Goal: Task Accomplishment & Management: Manage account settings

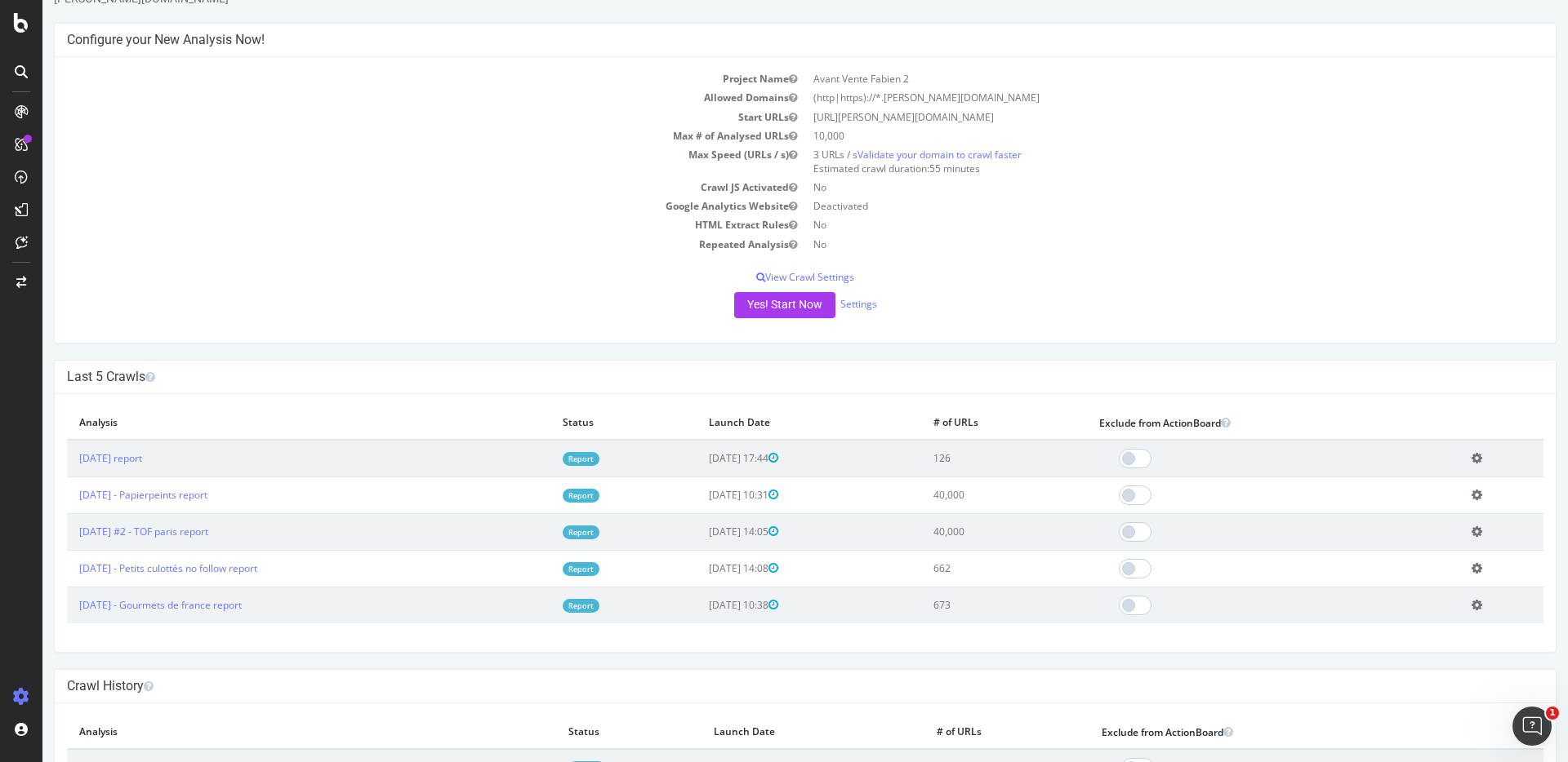
scroll to position [67, 0]
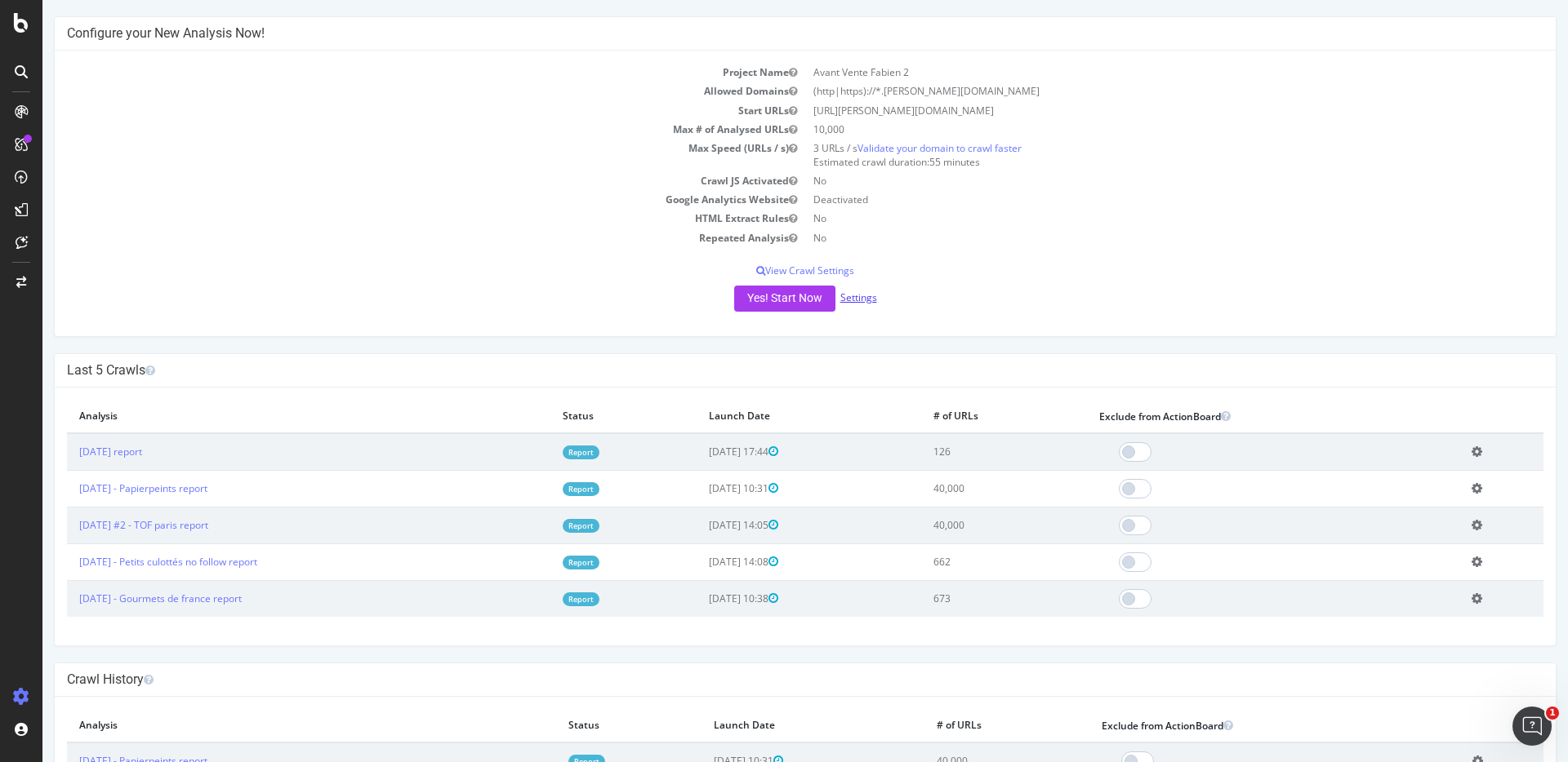
click at [856, 303] on link "Settings" at bounding box center [859, 297] width 37 height 14
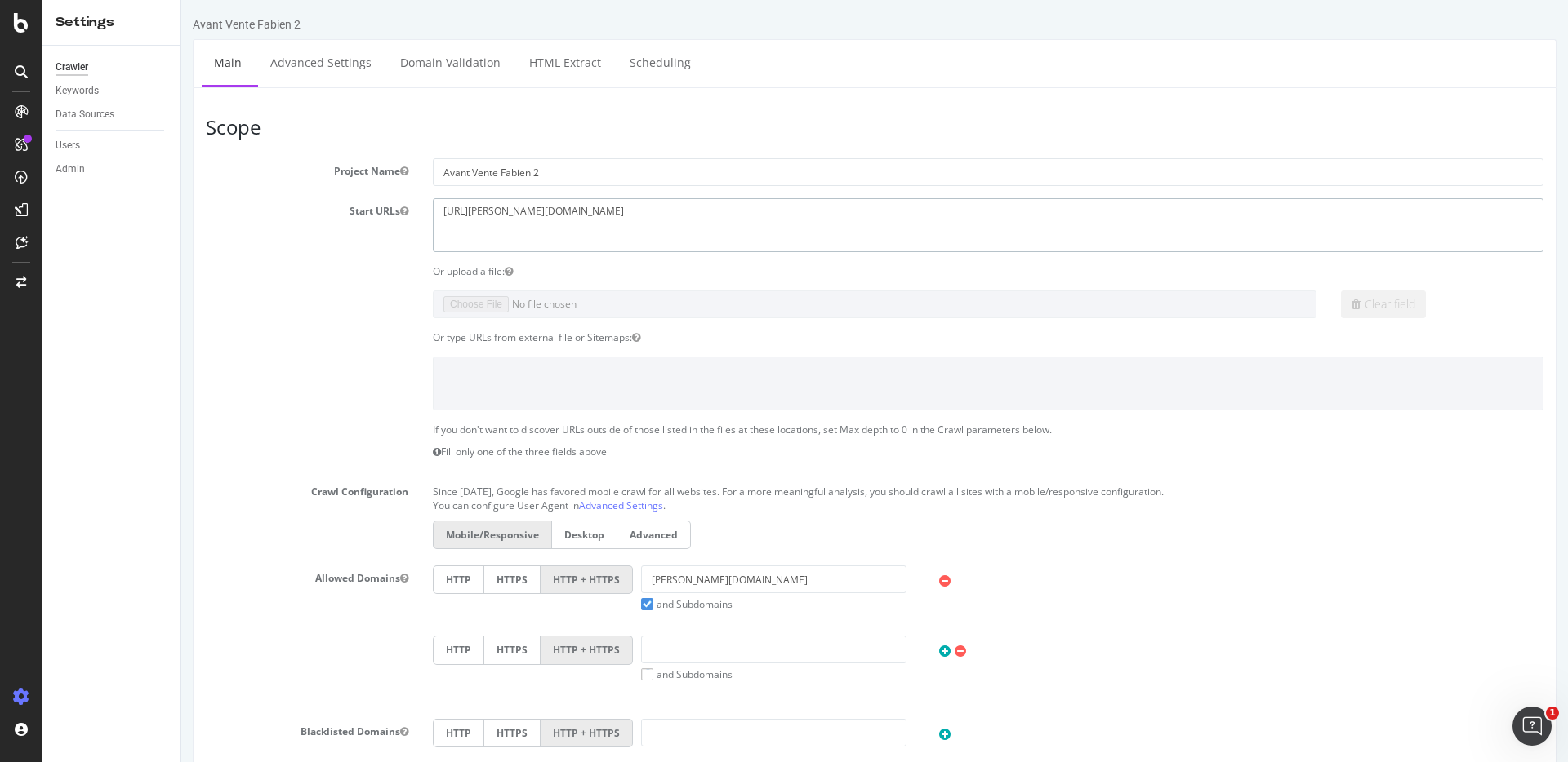
drag, startPoint x: 715, startPoint y: 227, endPoint x: 73, endPoint y: 166, distance: 644.9
click at [181, 166] on html "Avant Vente Fabien 2 × × Main Advanced Settings Domain Validation HTML Extract …" at bounding box center [874, 670] width 1386 height 1341
paste textarea "[DOMAIN_NAME][URL]"
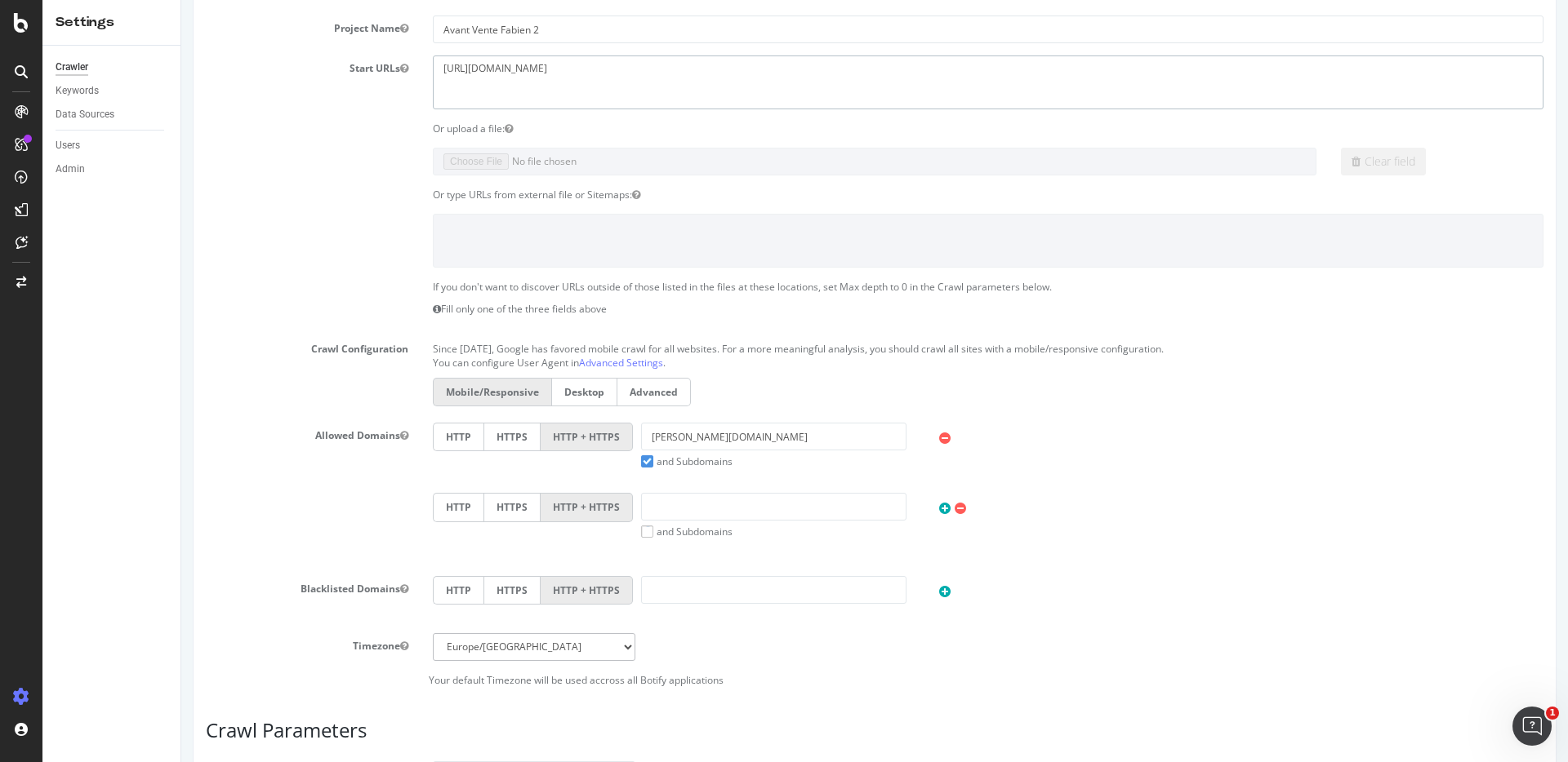
type textarea "[URL][DOMAIN_NAME]"
click at [831, 438] on input "[PERSON_NAME][DOMAIN_NAME]" at bounding box center [773, 436] width 266 height 28
click at [831, 438] on input "cataneo-investissement-immobilier.fr" at bounding box center [773, 436] width 266 height 28
paste input "[URL][DOMAIN_NAME]"
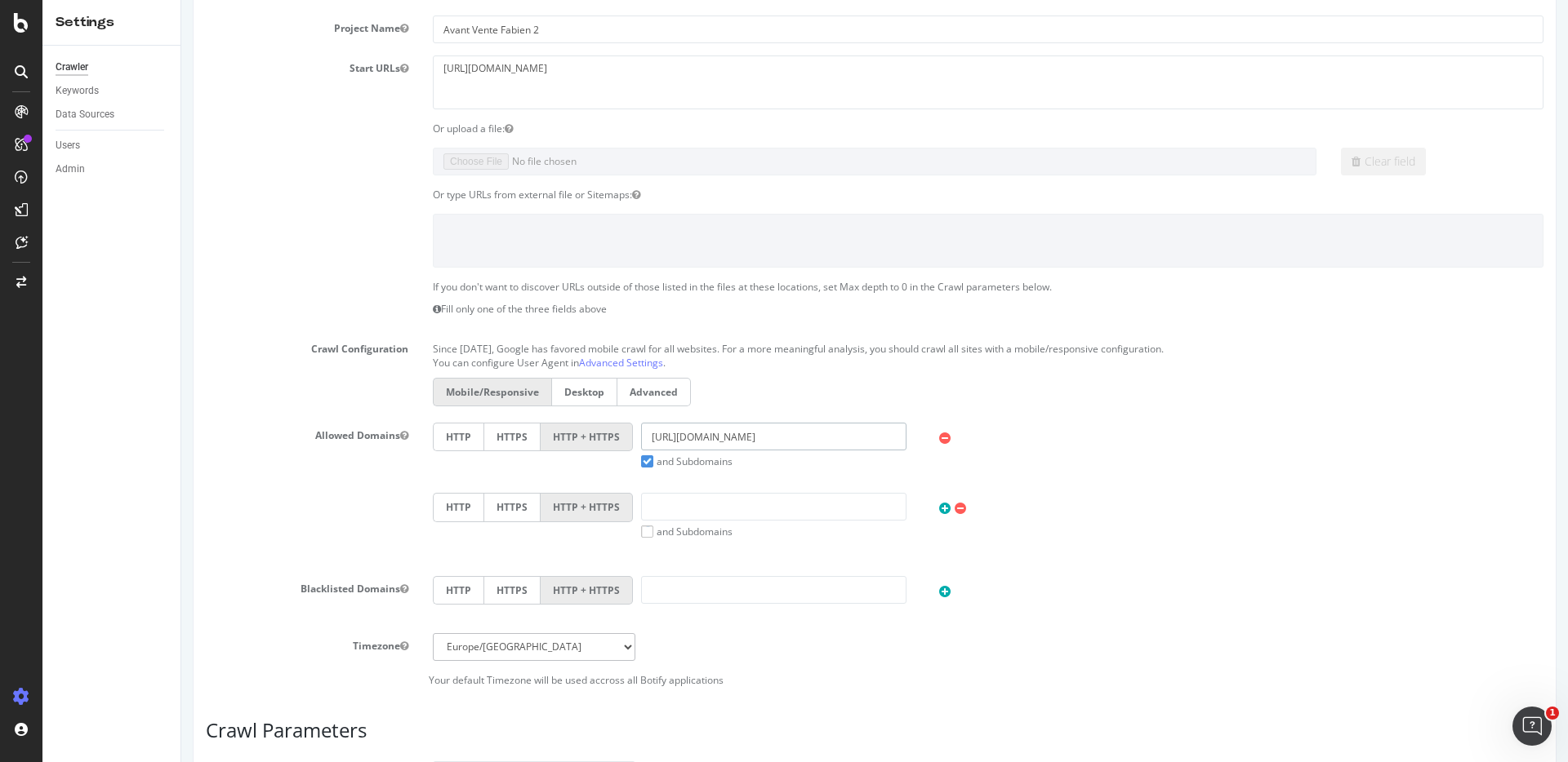
drag, startPoint x: 707, startPoint y: 438, endPoint x: 529, endPoint y: 430, distance: 178.2
click at [529, 430] on div "HTTP HTTPS HTTP + HTTPS https://www.gmao.com and Subdomains User Agent: Mobile …" at bounding box center [988, 445] width 1127 height 46
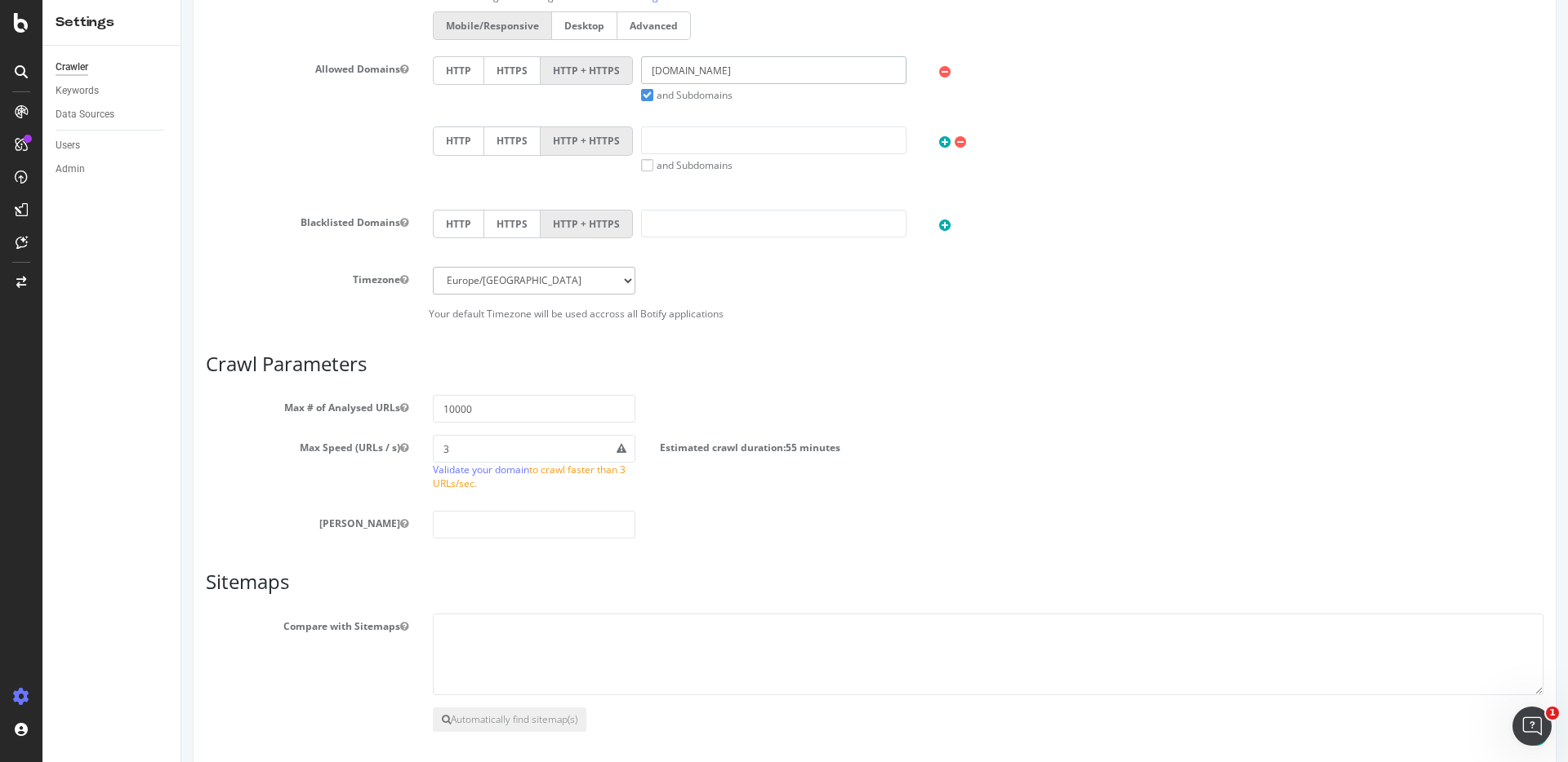
scroll to position [578, 0]
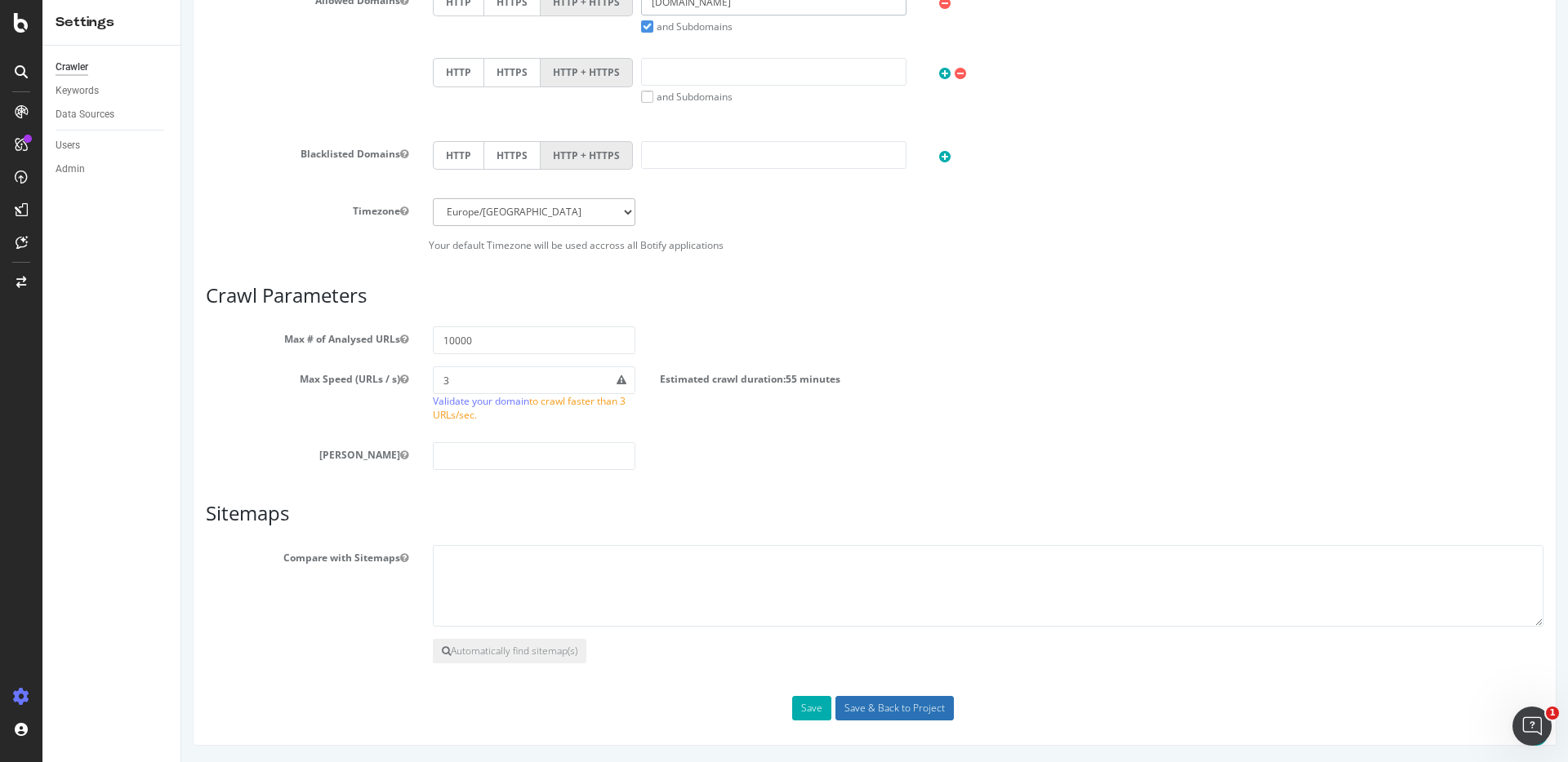
type input "gmao.com"
click at [864, 703] on input "Save & Back to Project" at bounding box center [894, 708] width 118 height 24
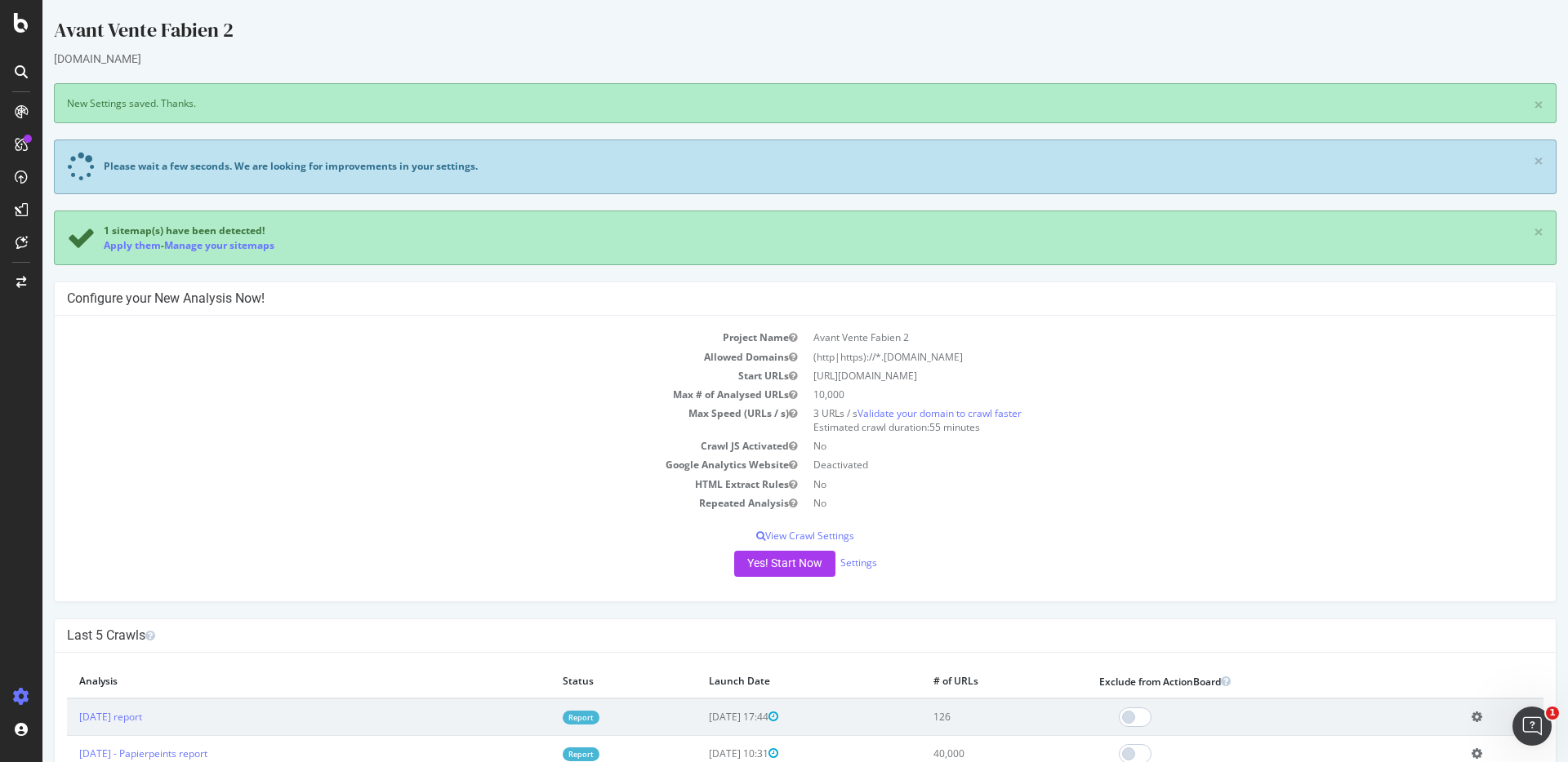
scroll to position [60, 0]
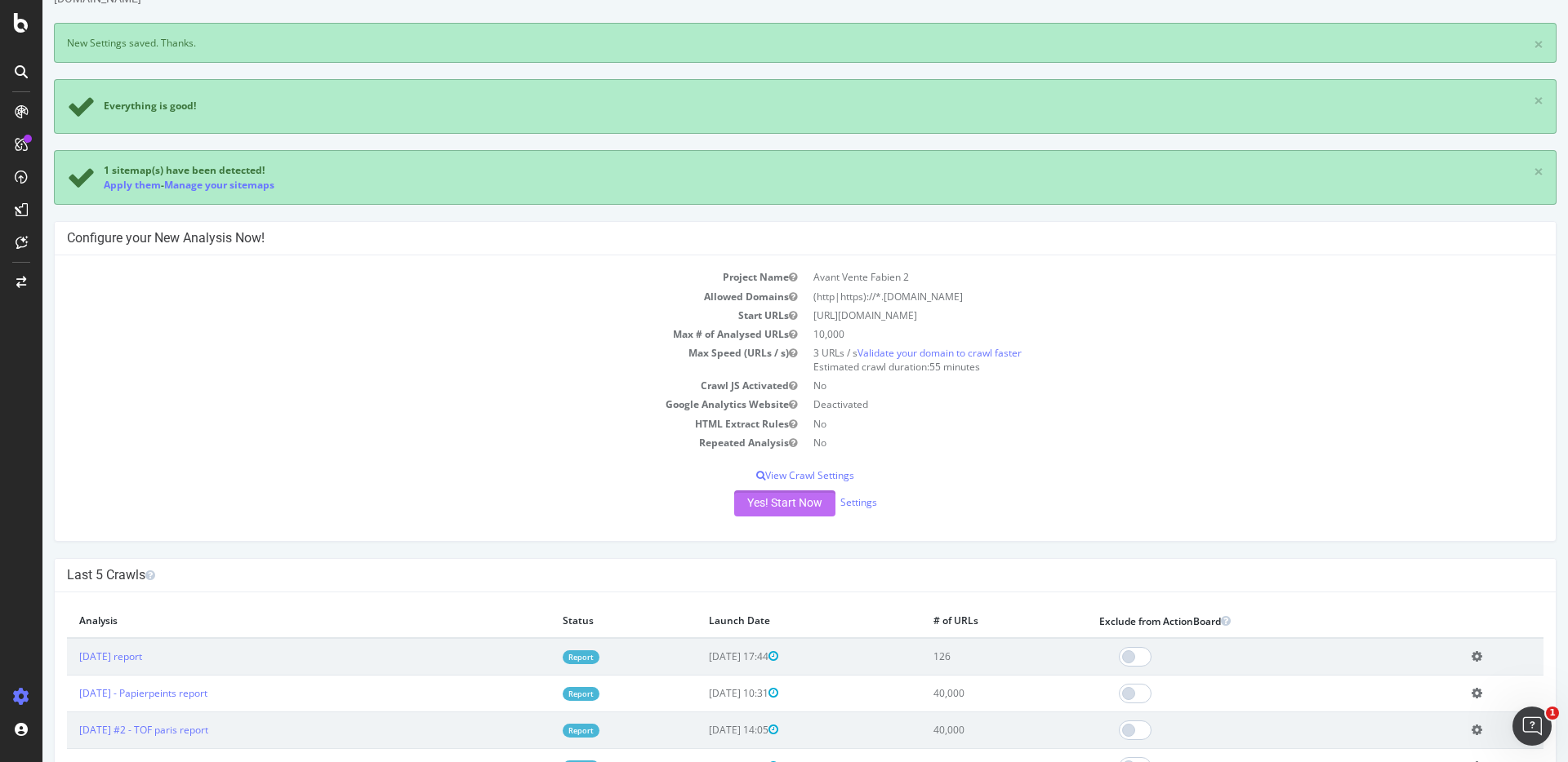
click at [772, 508] on button "Yes! Start Now" at bounding box center [784, 503] width 101 height 26
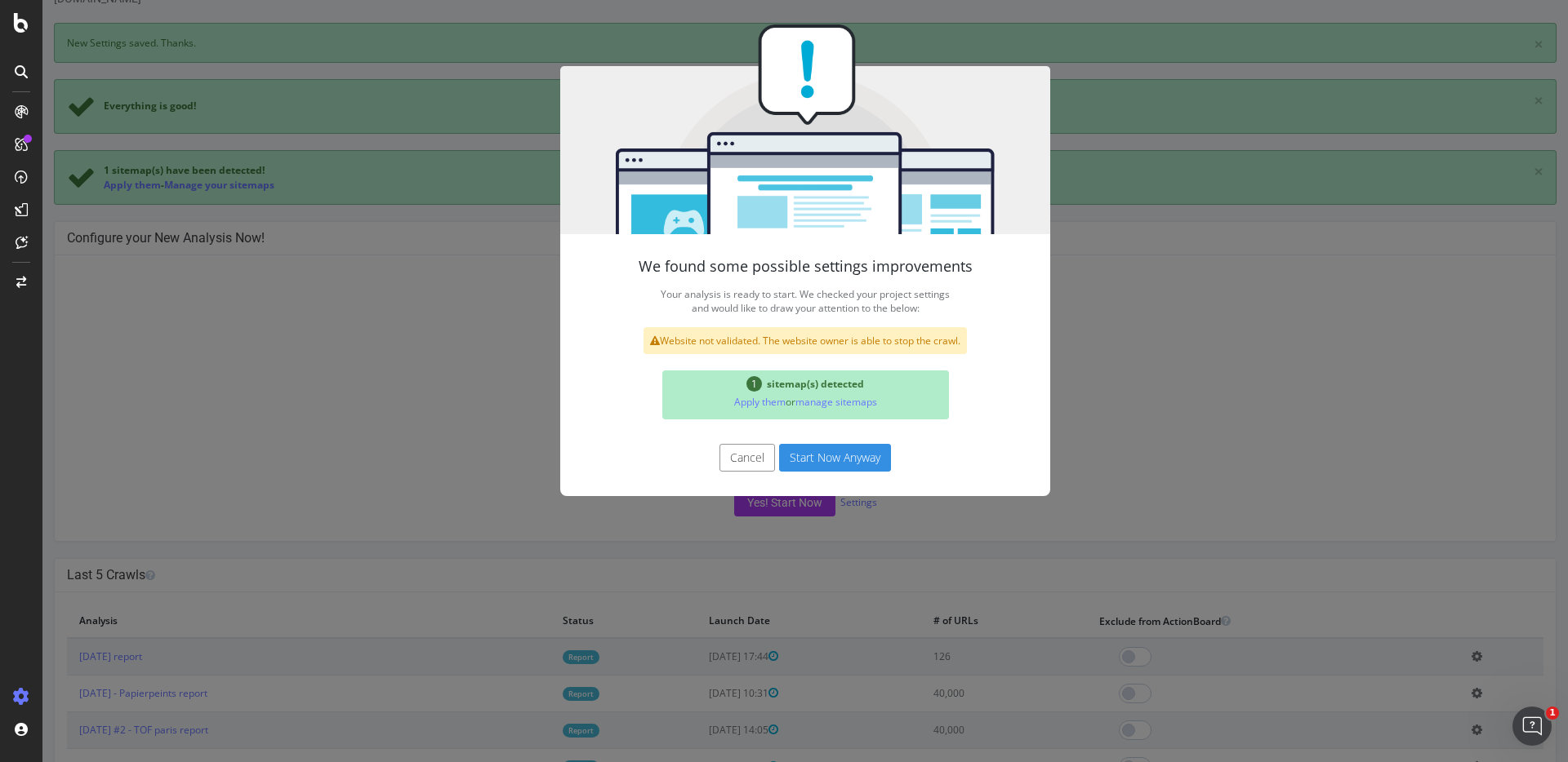
click at [821, 464] on button "Start Now Anyway" at bounding box center [835, 457] width 112 height 28
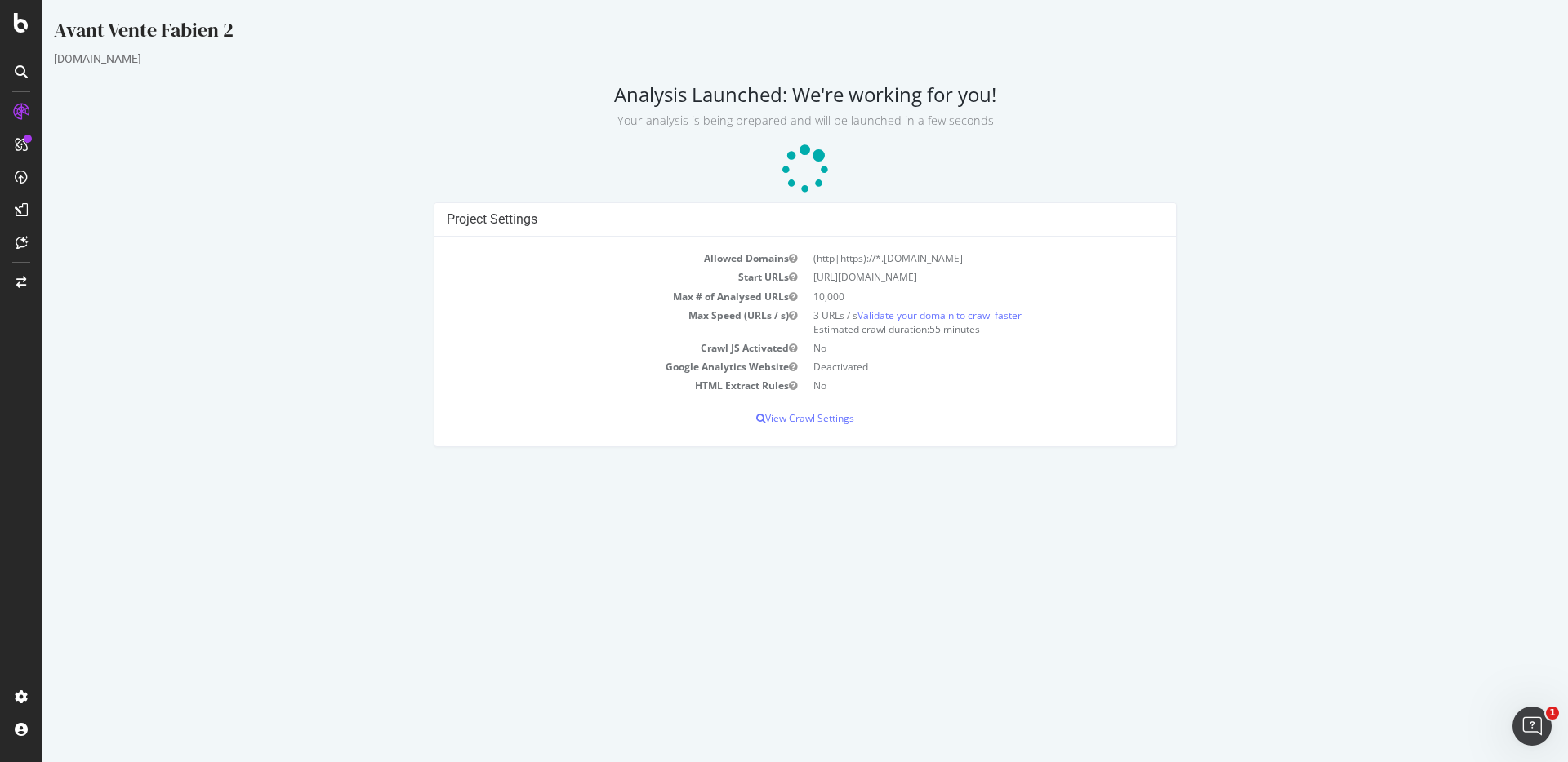
click at [271, 281] on div "Project Settings Allowed Domains (http|https)://*.gmao.com Start URLs https://w…" at bounding box center [805, 332] width 1519 height 260
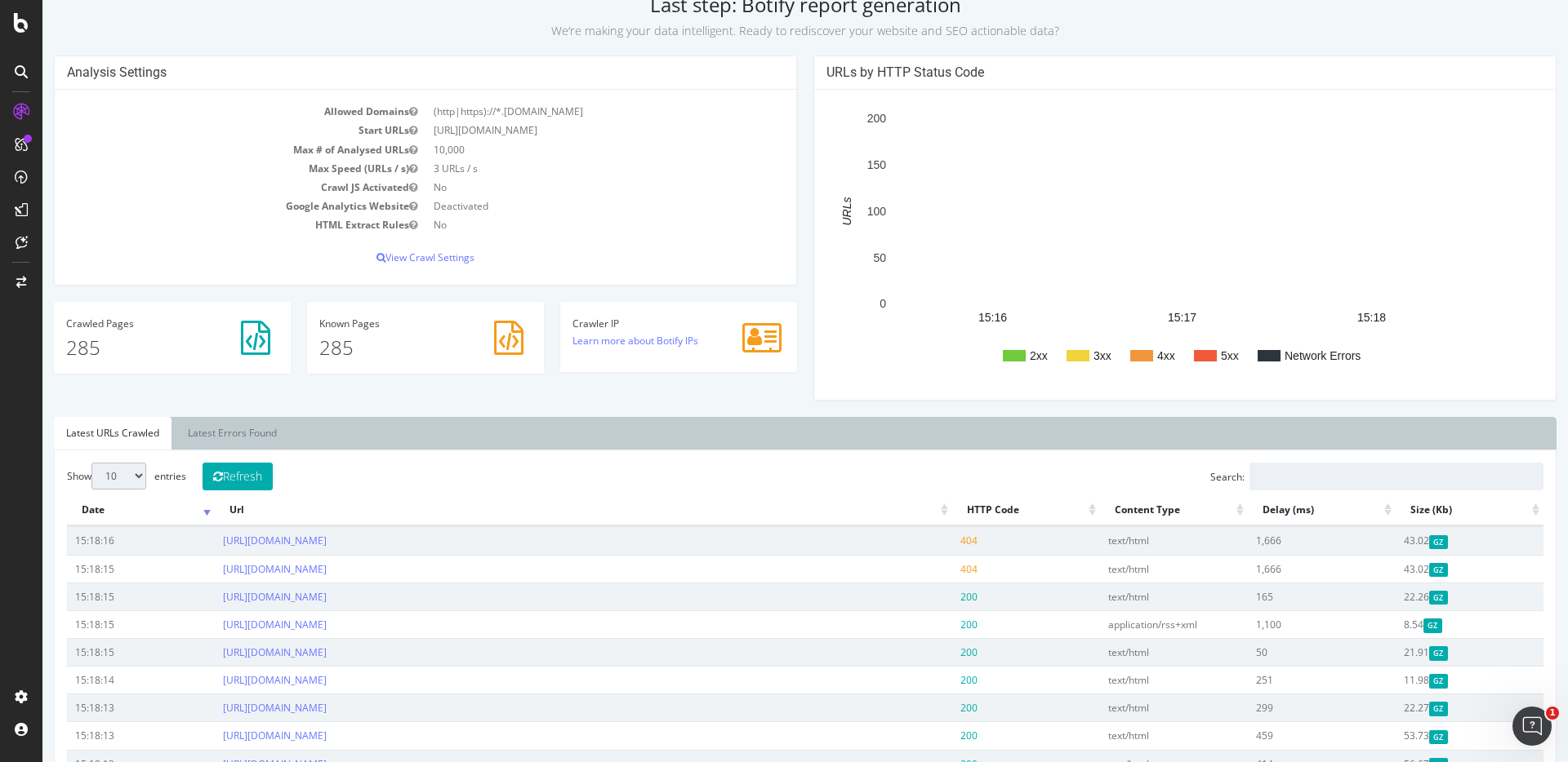
scroll to position [258, 0]
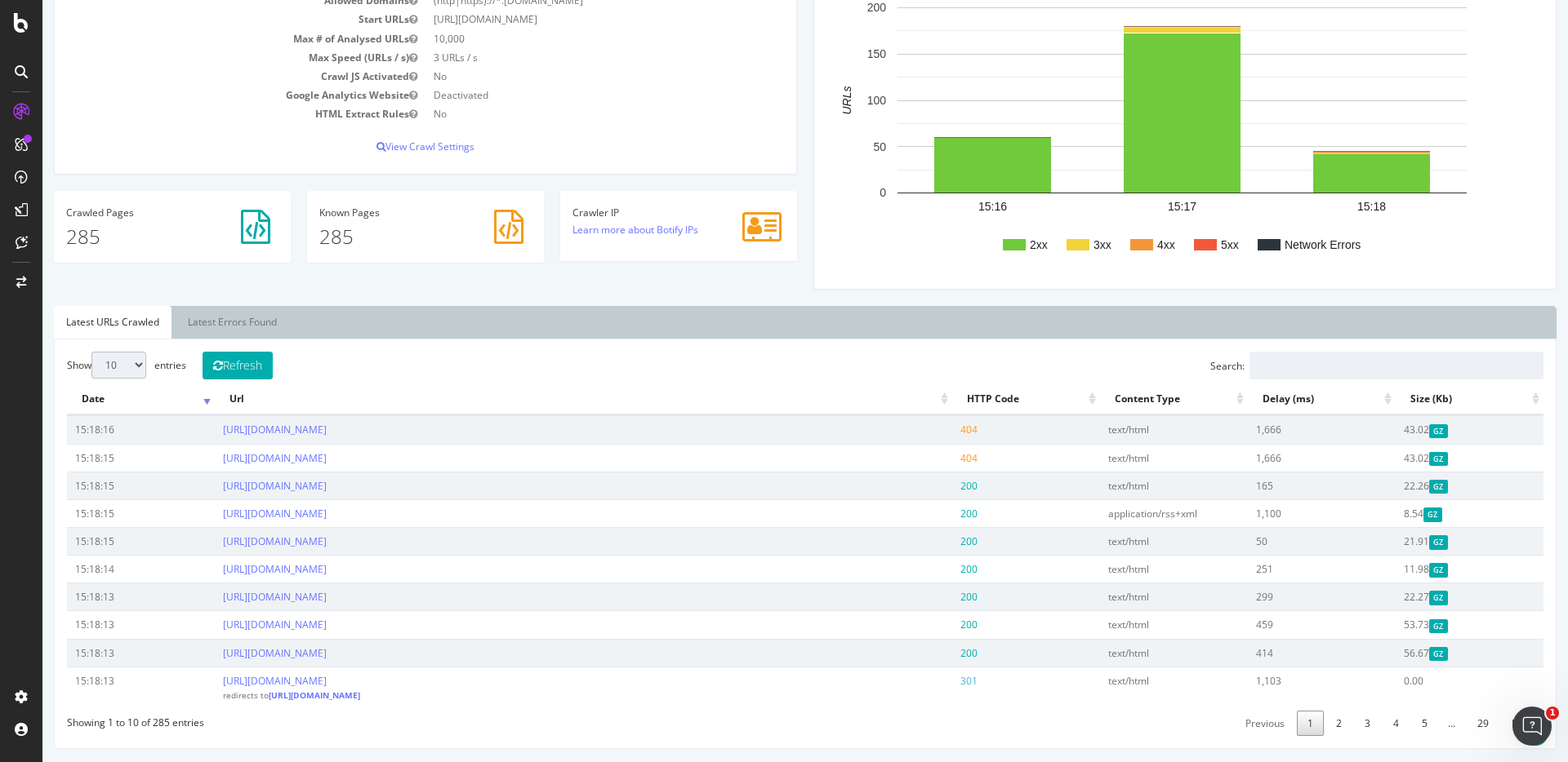
click at [797, 178] on div "Analysis Settings Allowed Domains (http|https)://*.gmao.com Start URLs https://…" at bounding box center [426, 68] width 760 height 246
click at [795, 175] on div "Analysis Settings Allowed Domains (http|https)://*.gmao.com Start URLs https://…" at bounding box center [426, 68] width 760 height 246
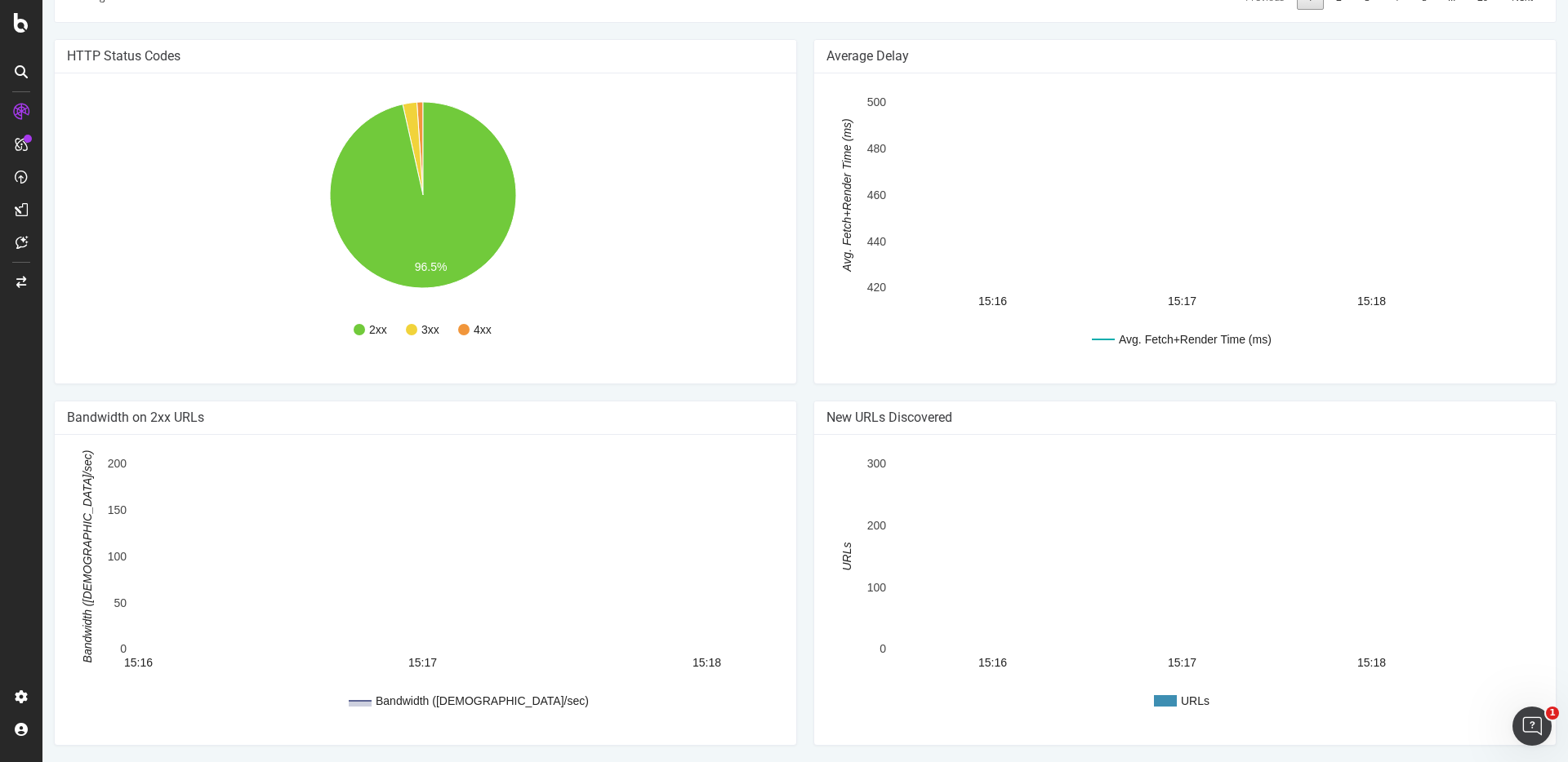
scroll to position [0, 0]
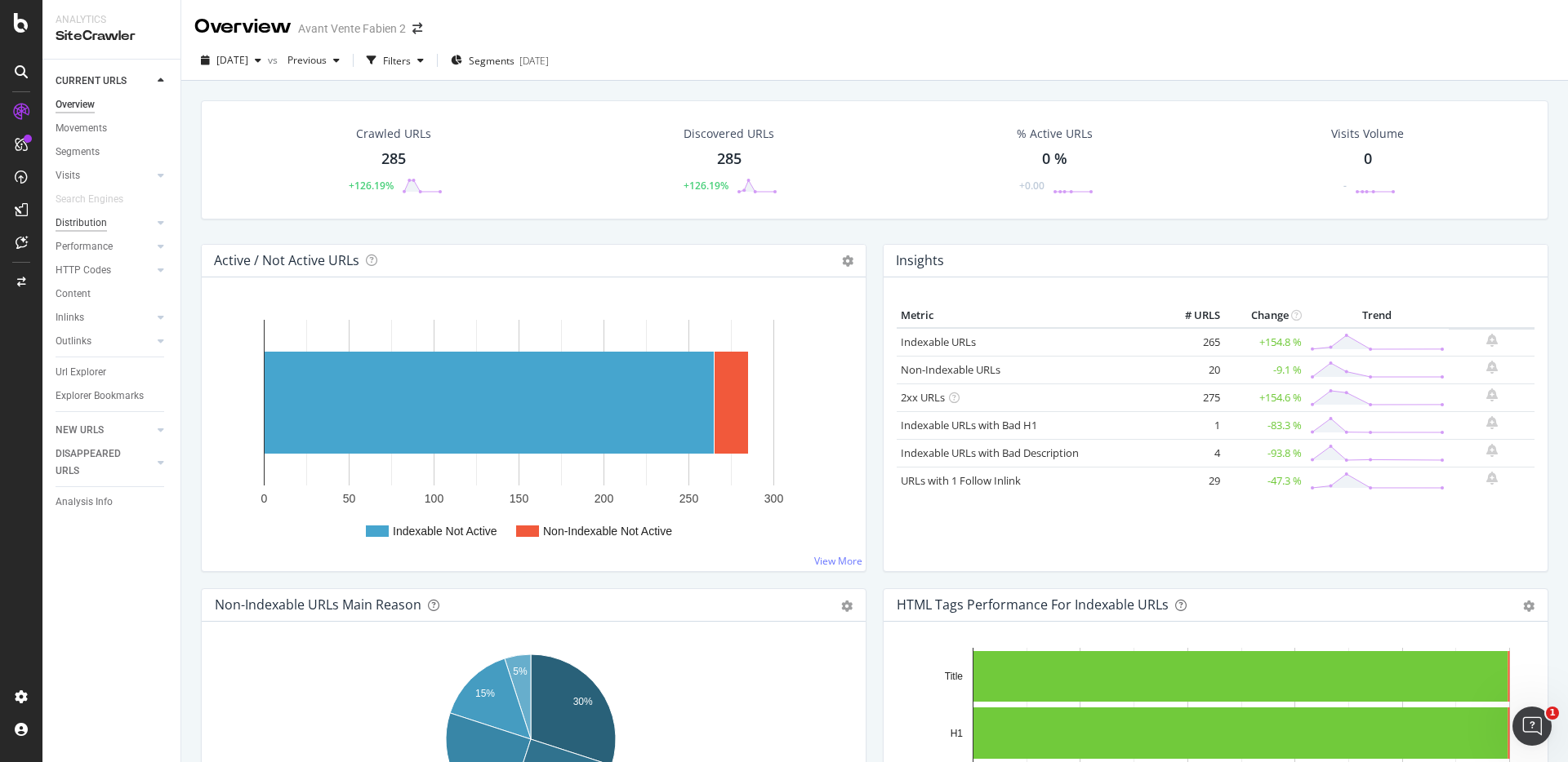
click at [78, 224] on div "Distribution" at bounding box center [80, 223] width 51 height 17
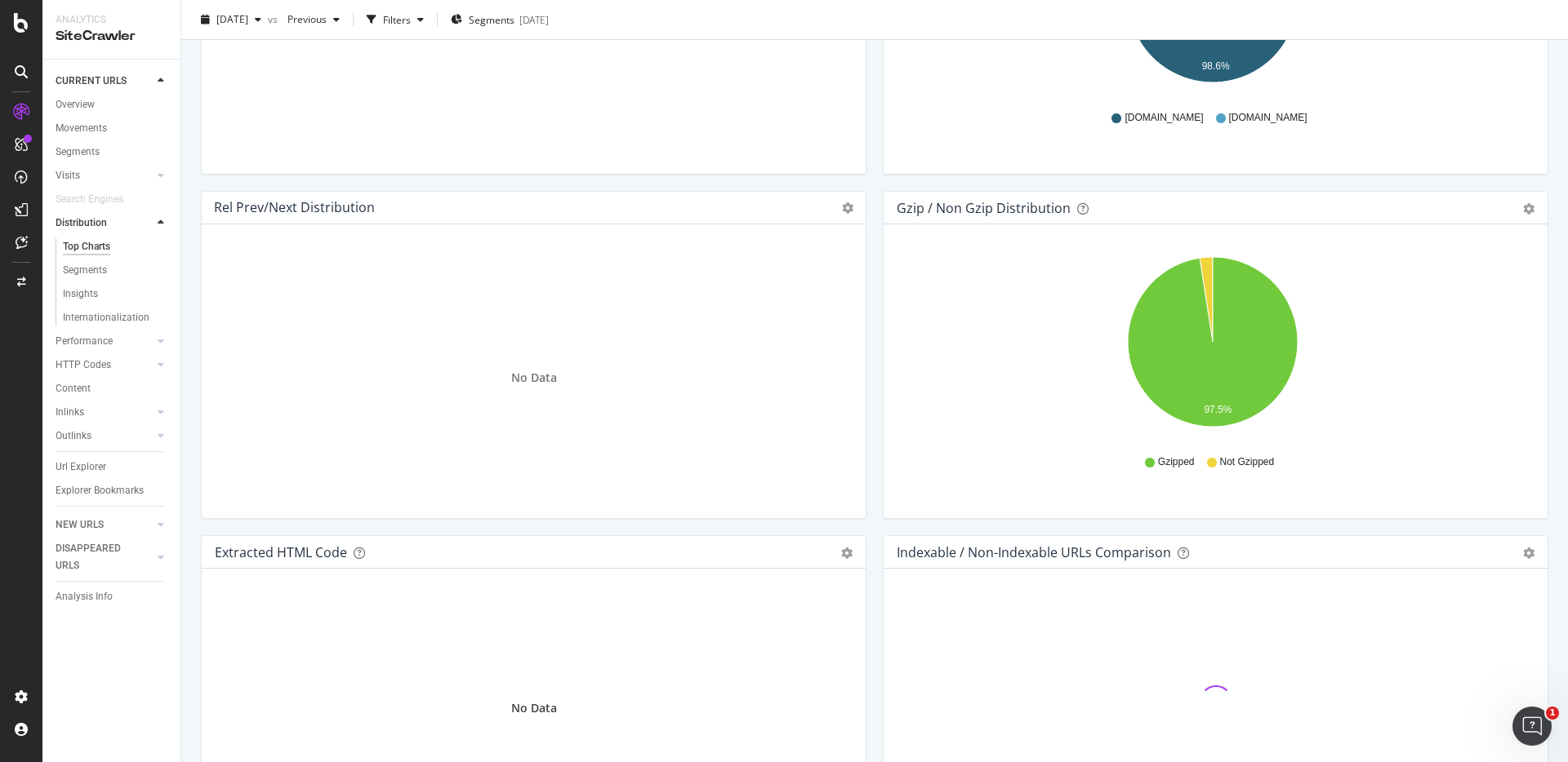
scroll to position [2271, 0]
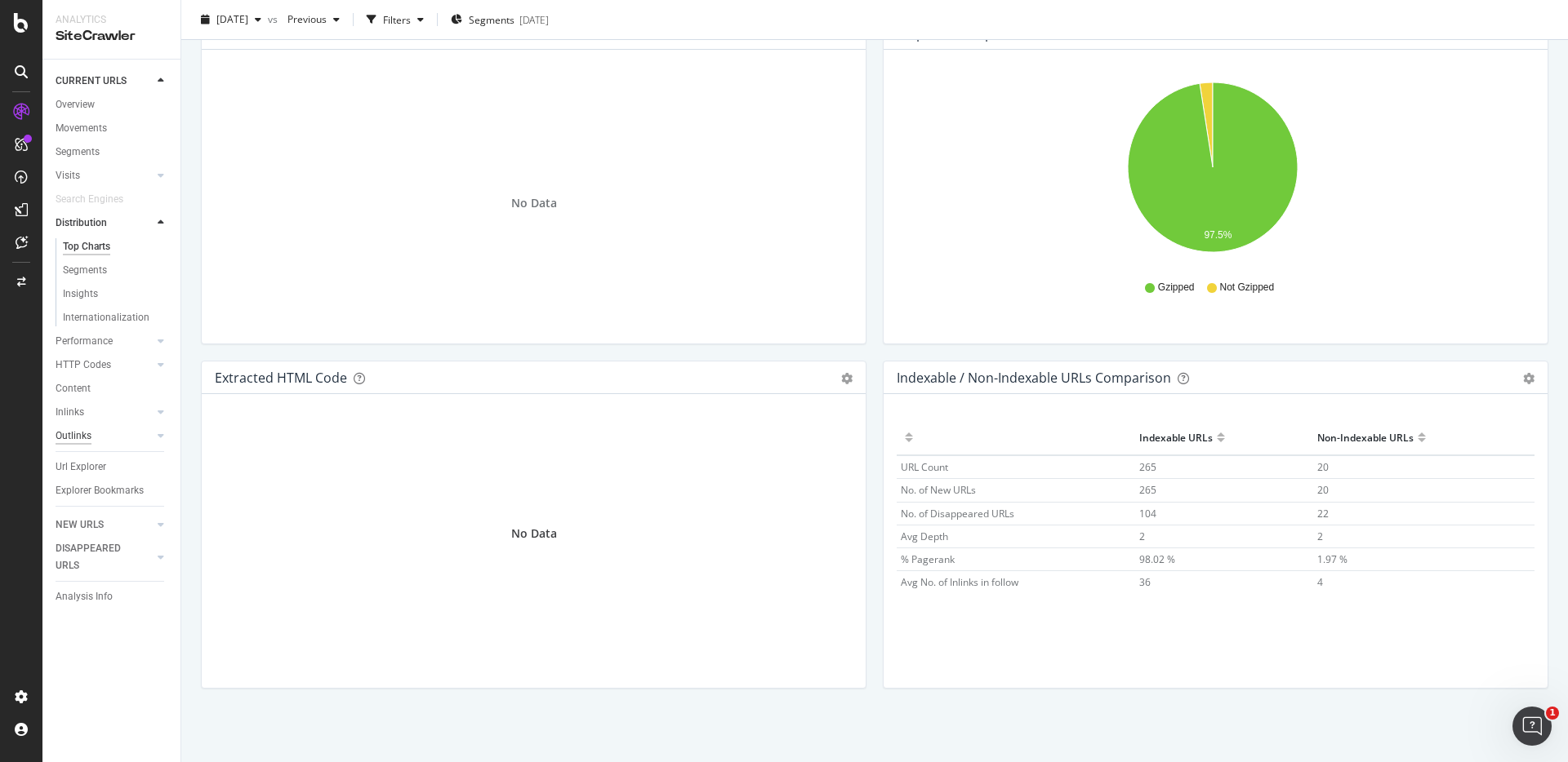
click at [64, 430] on div "Outlinks" at bounding box center [73, 436] width 36 height 17
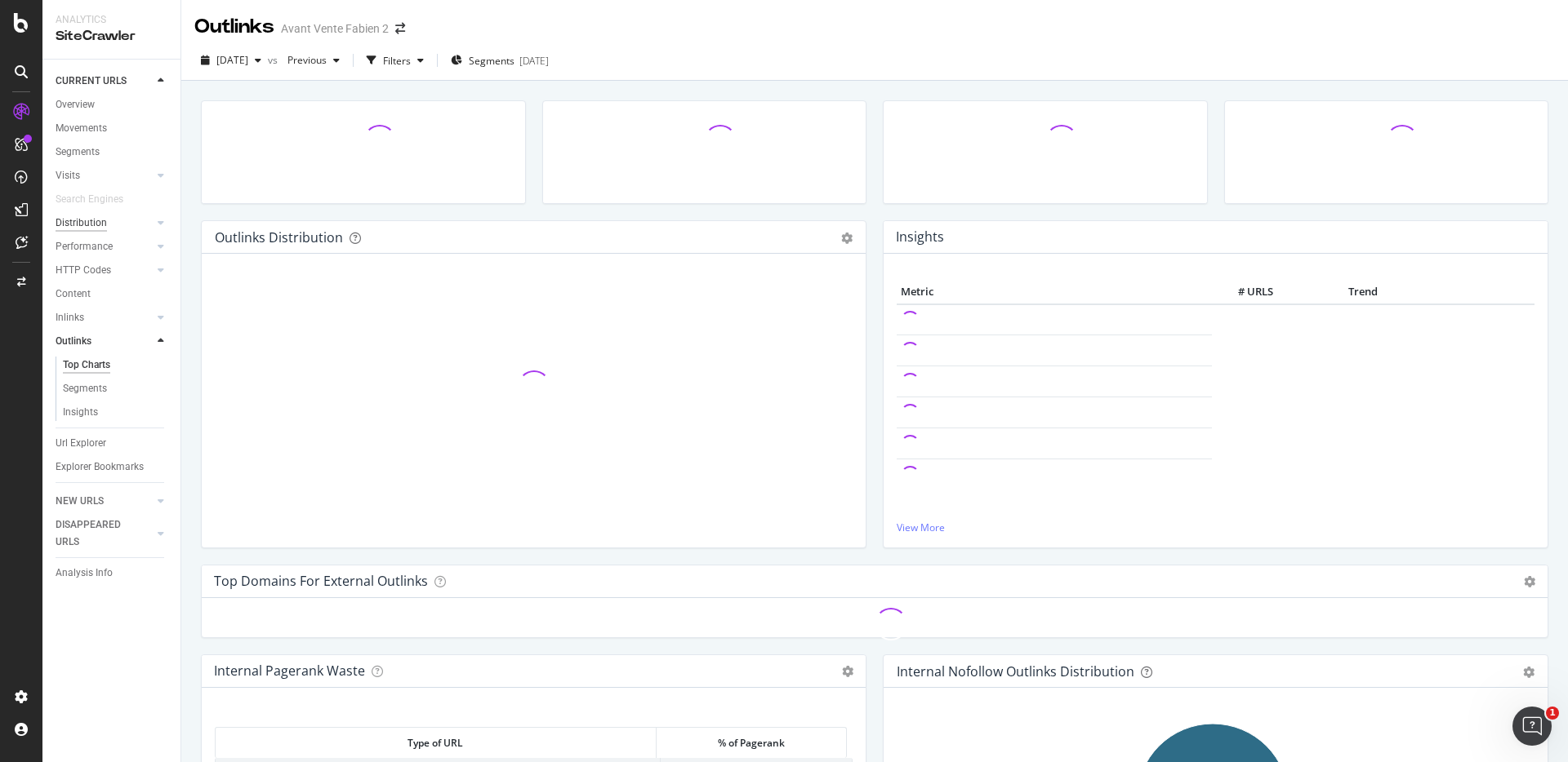
click at [84, 217] on div "Distribution" at bounding box center [80, 223] width 51 height 17
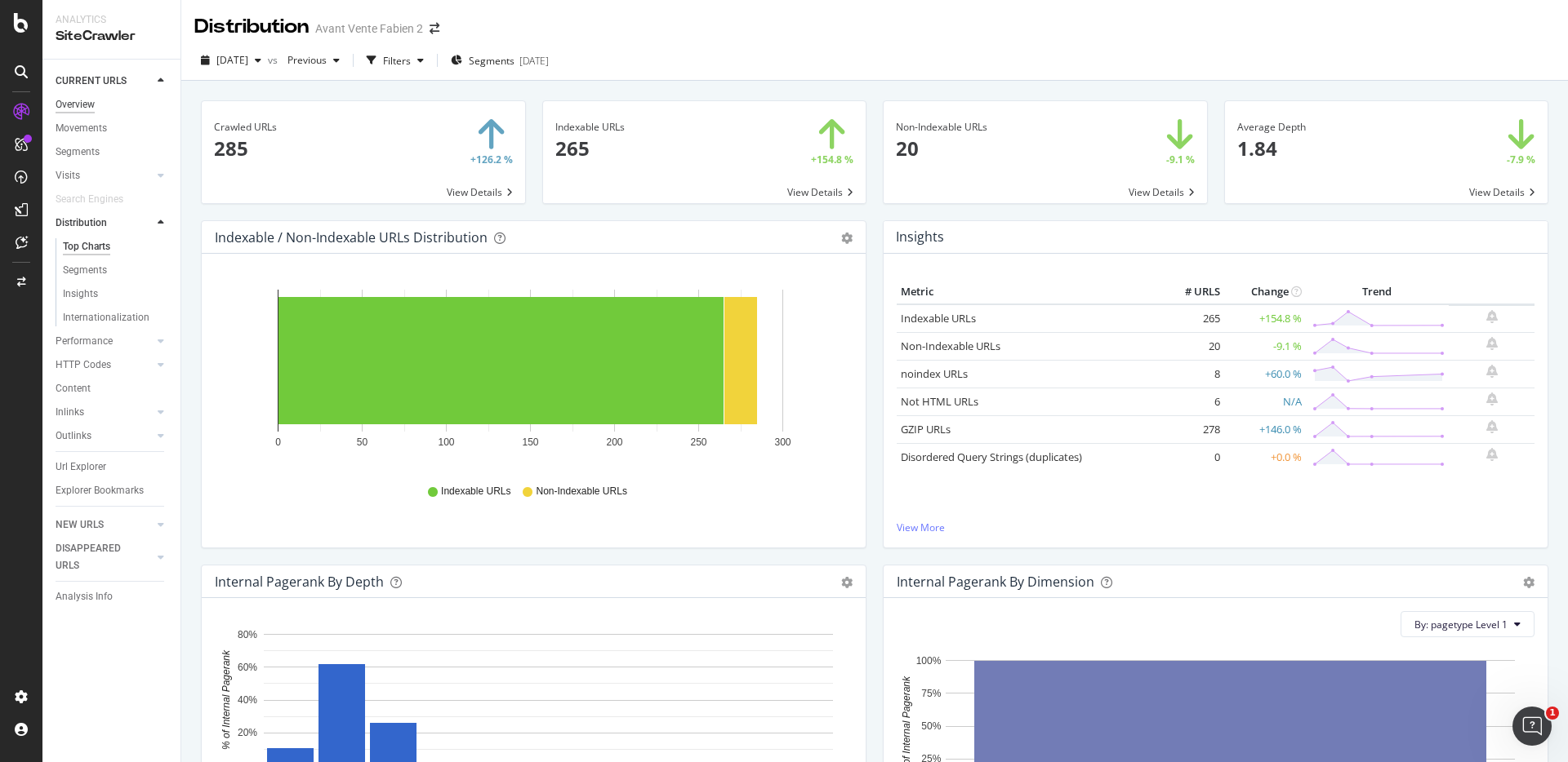
click at [68, 100] on div "Overview" at bounding box center [75, 105] width 39 height 17
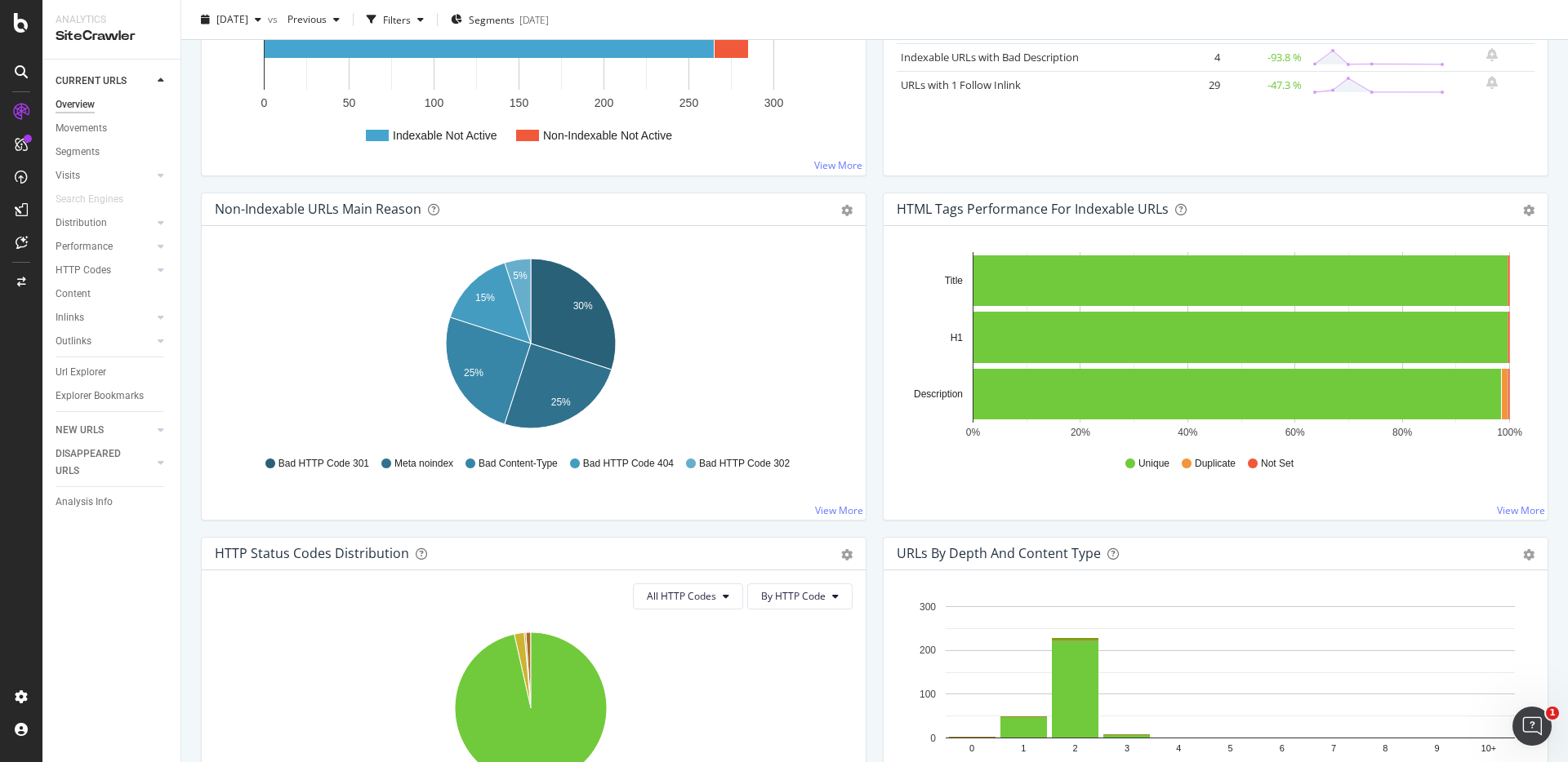
scroll to position [430, 0]
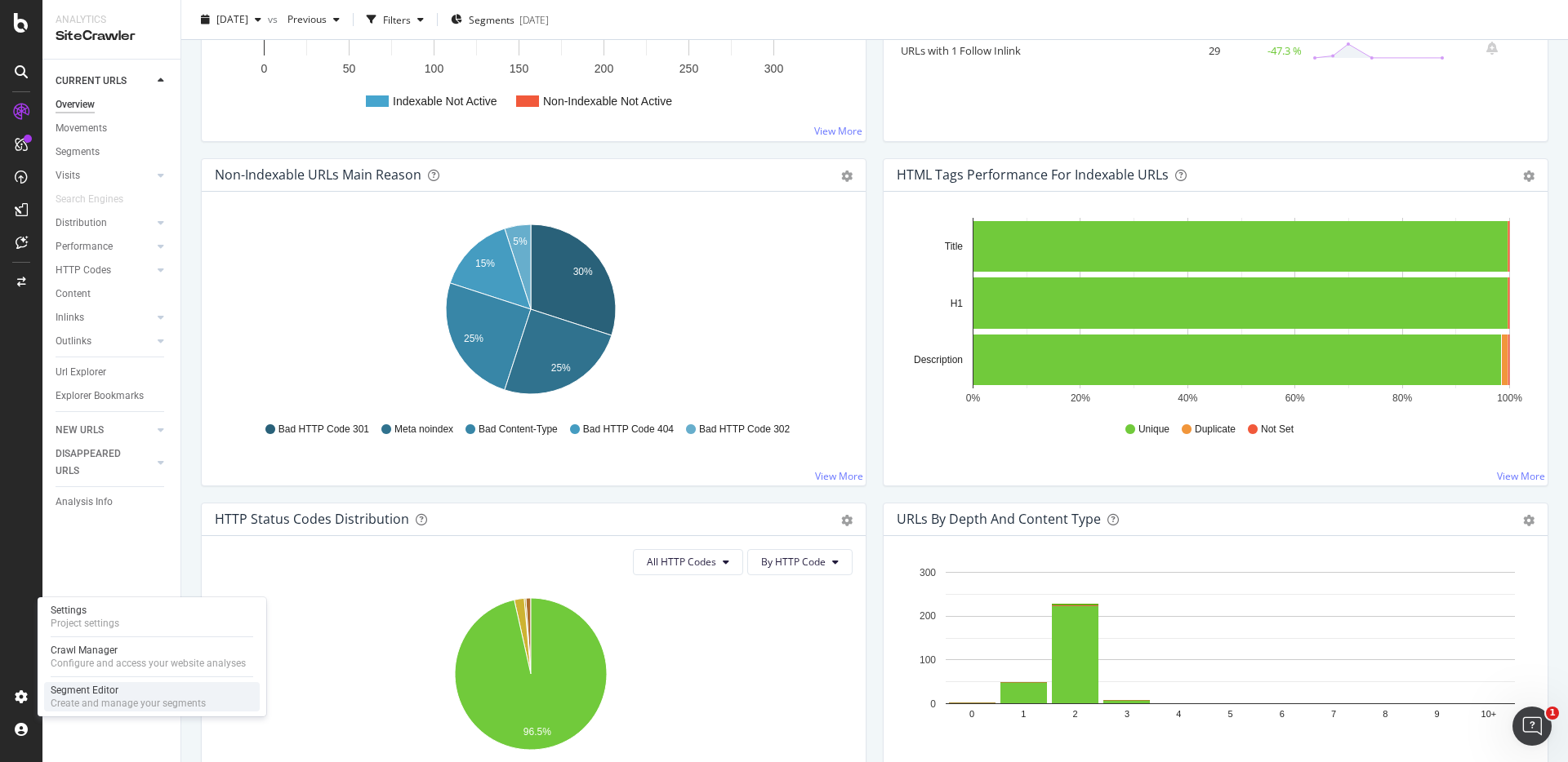
click at [67, 698] on div "Create and manage your segments" at bounding box center [127, 703] width 155 height 13
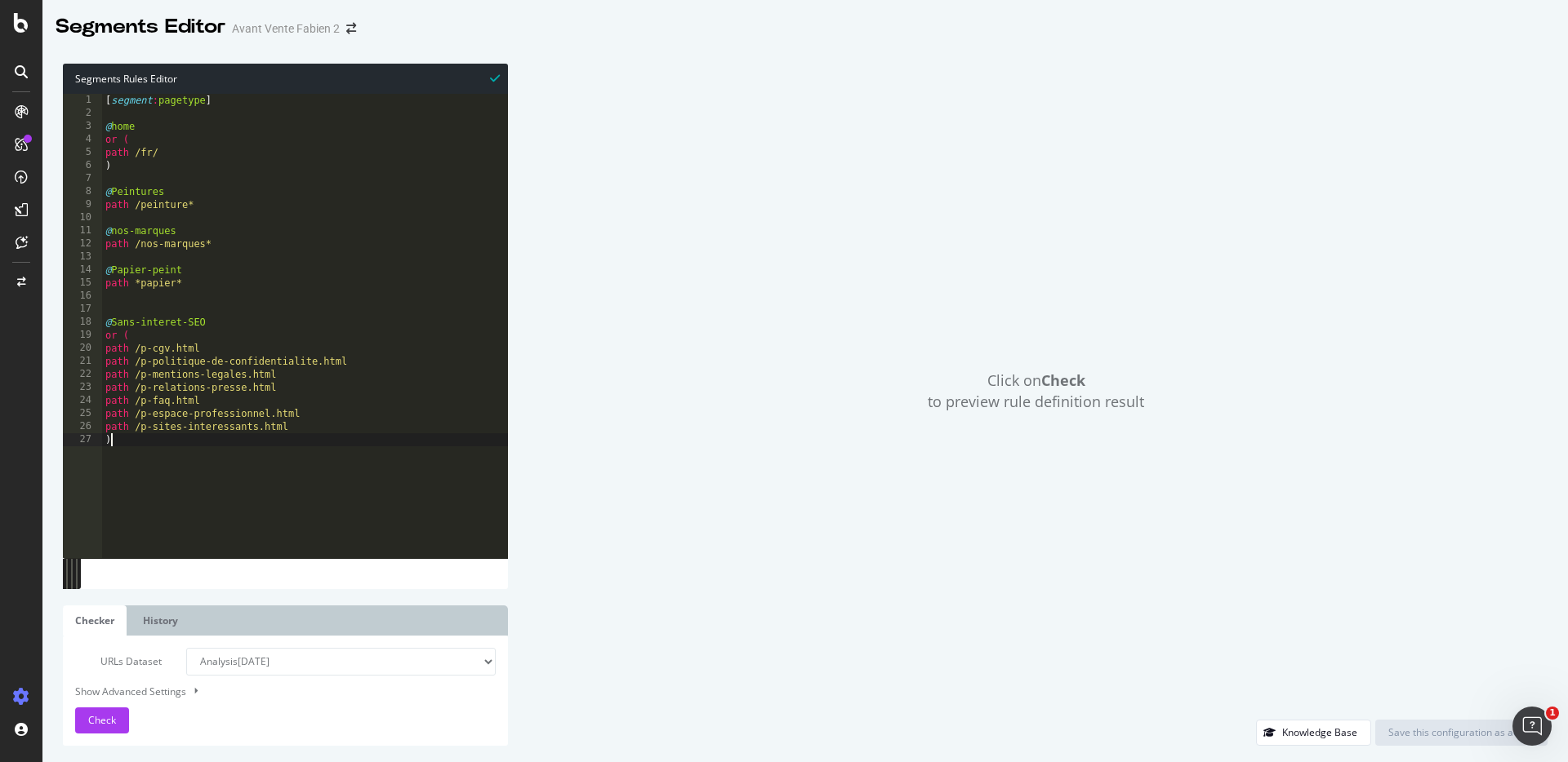
click at [253, 506] on div "[ segment : pagetype ] @ home or ( path /fr/ ) @ Peintures path /peinture* @ no…" at bounding box center [305, 339] width 405 height 491
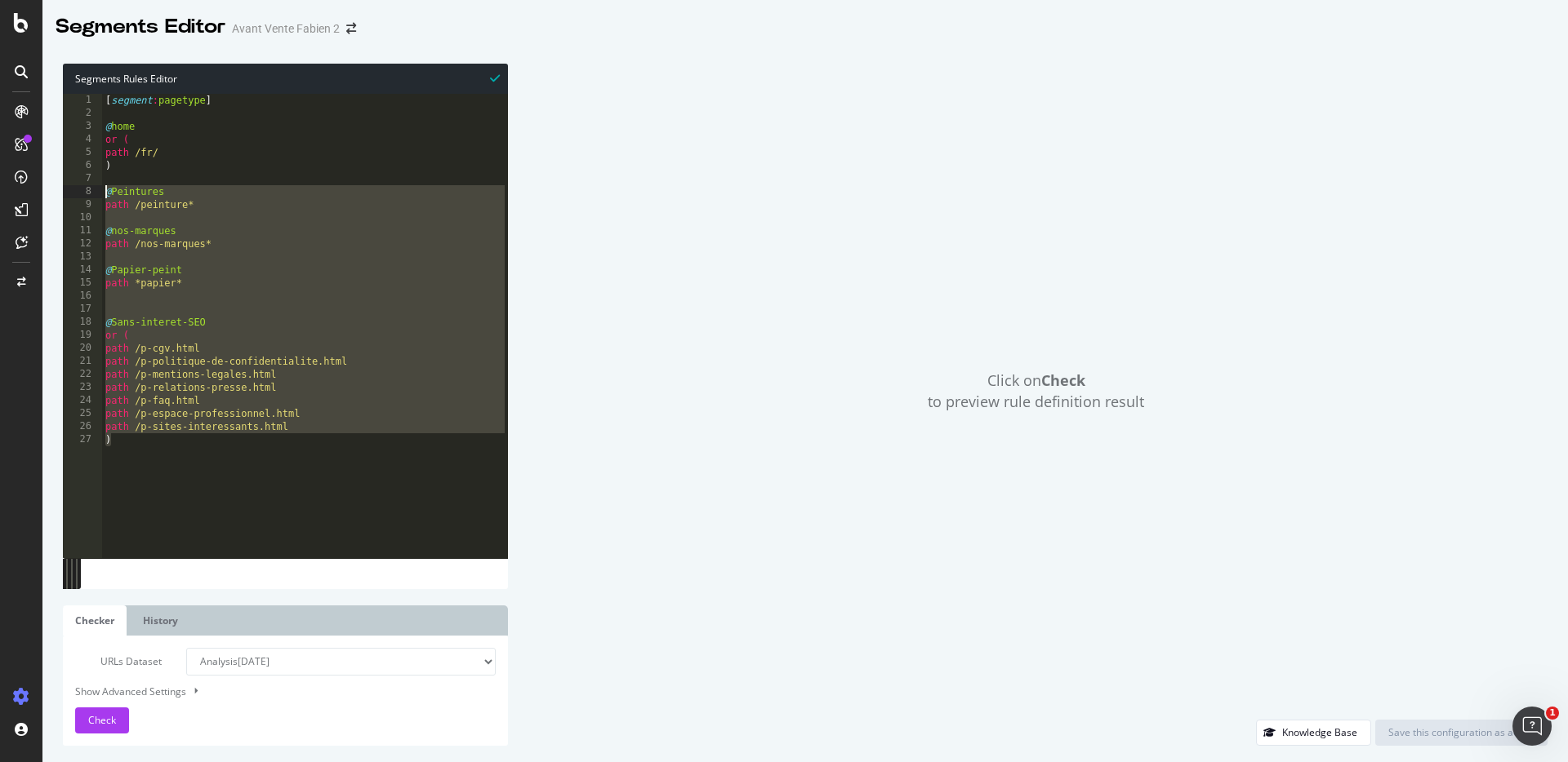
drag, startPoint x: 201, startPoint y: 523, endPoint x: 74, endPoint y: 190, distance: 356.4
click at [74, 190] on div ") 1 2 3 4 5 6 7 8 9 10 11 12 13 14 15 16 17 18 19 20 21 22 23 24 25 26 27 [ seg…" at bounding box center [285, 326] width 445 height 465
type textarea "@Peintures path /peinture*"
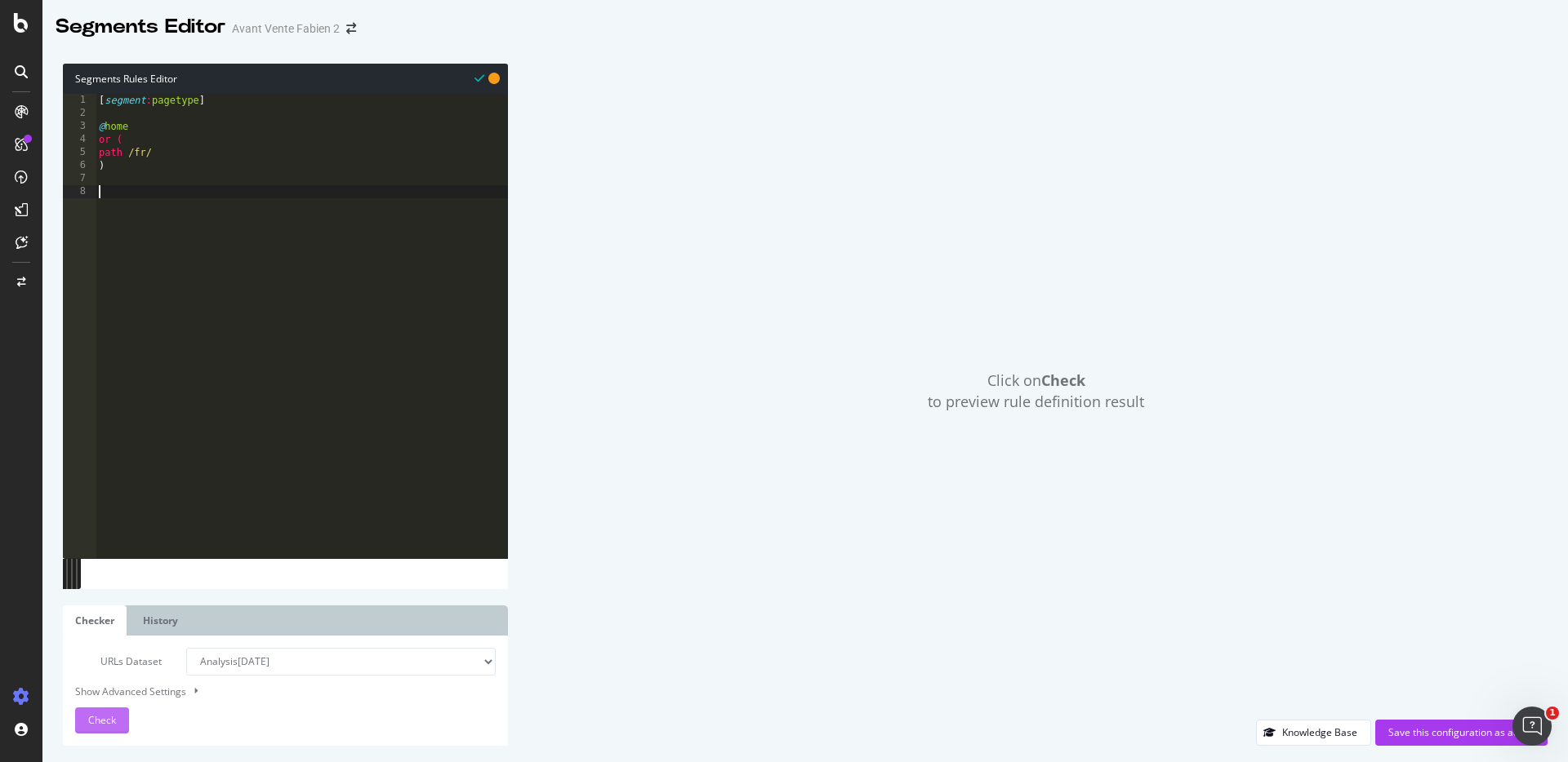
click at [106, 729] on div "Check" at bounding box center [101, 720] width 28 height 24
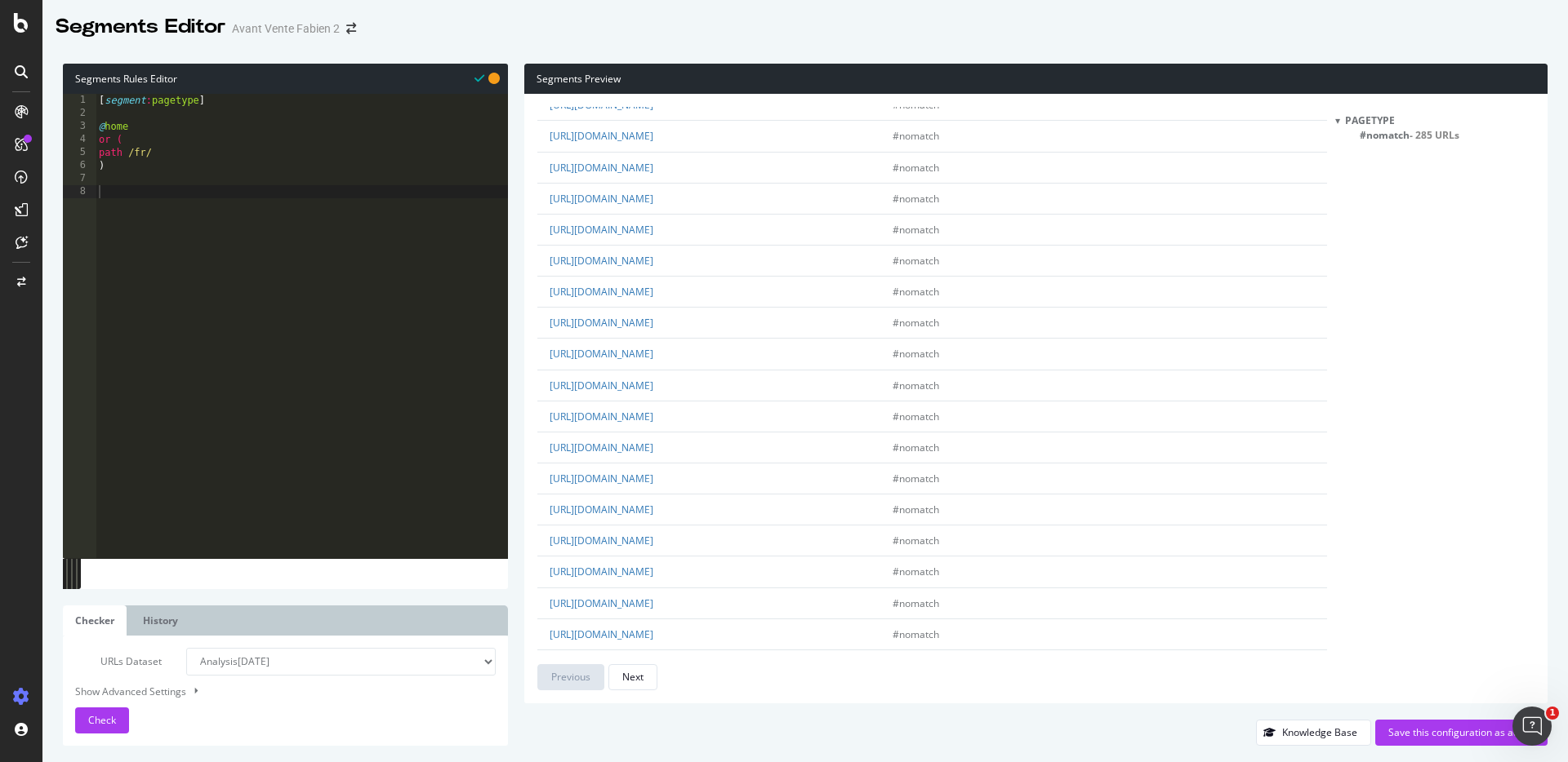
scroll to position [2630, 0]
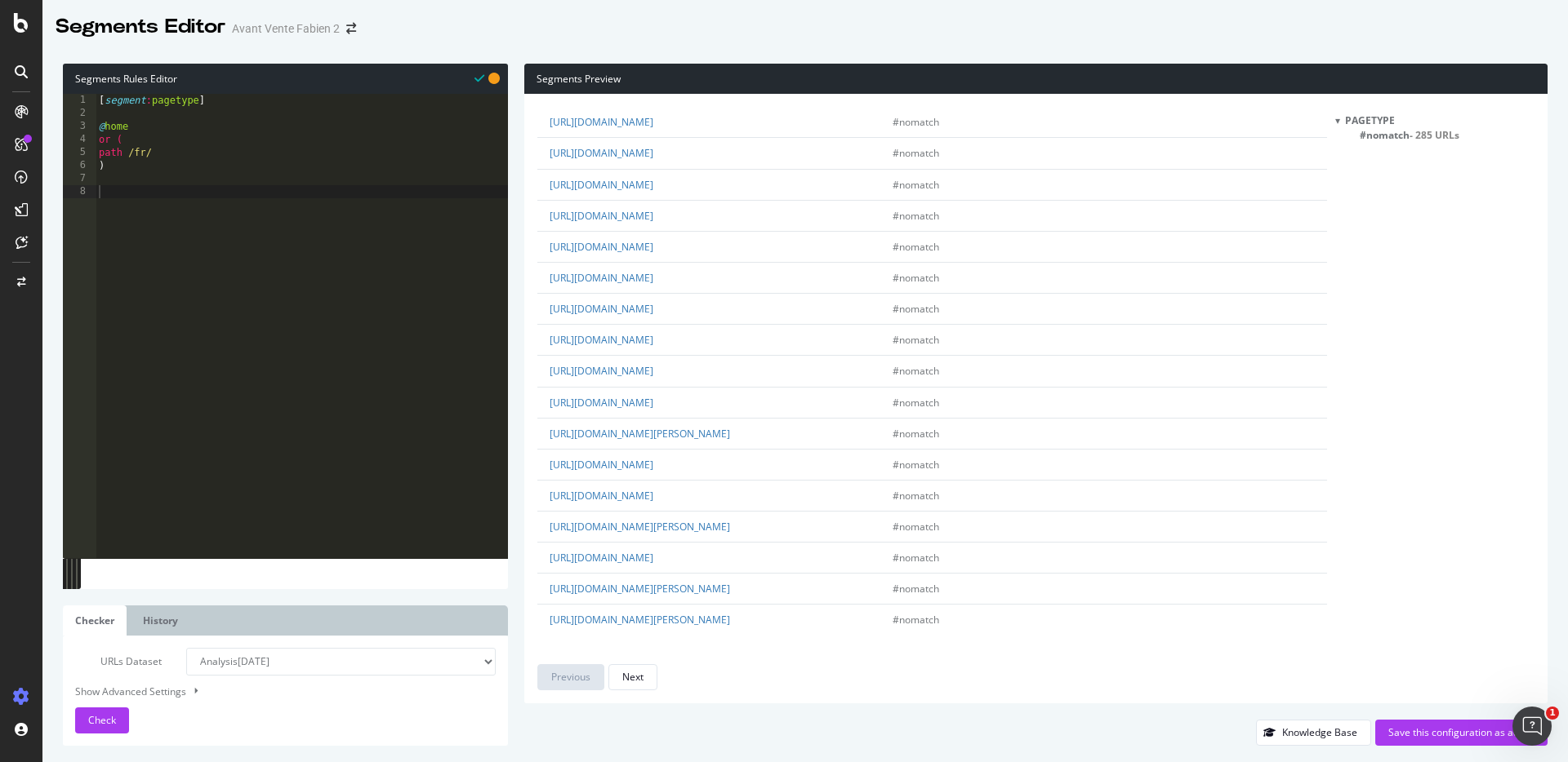
click at [643, 662] on div "url pagetype qualifiers [URL][DOMAIN_NAME] #nomatch [URL][DOMAIN_NAME] #nomatch…" at bounding box center [931, 399] width 789 height 584
click at [646, 677] on button "Next" at bounding box center [632, 677] width 49 height 26
click at [645, 683] on button "Next" at bounding box center [632, 677] width 49 height 26
click at [569, 667] on div "Previous" at bounding box center [570, 677] width 39 height 23
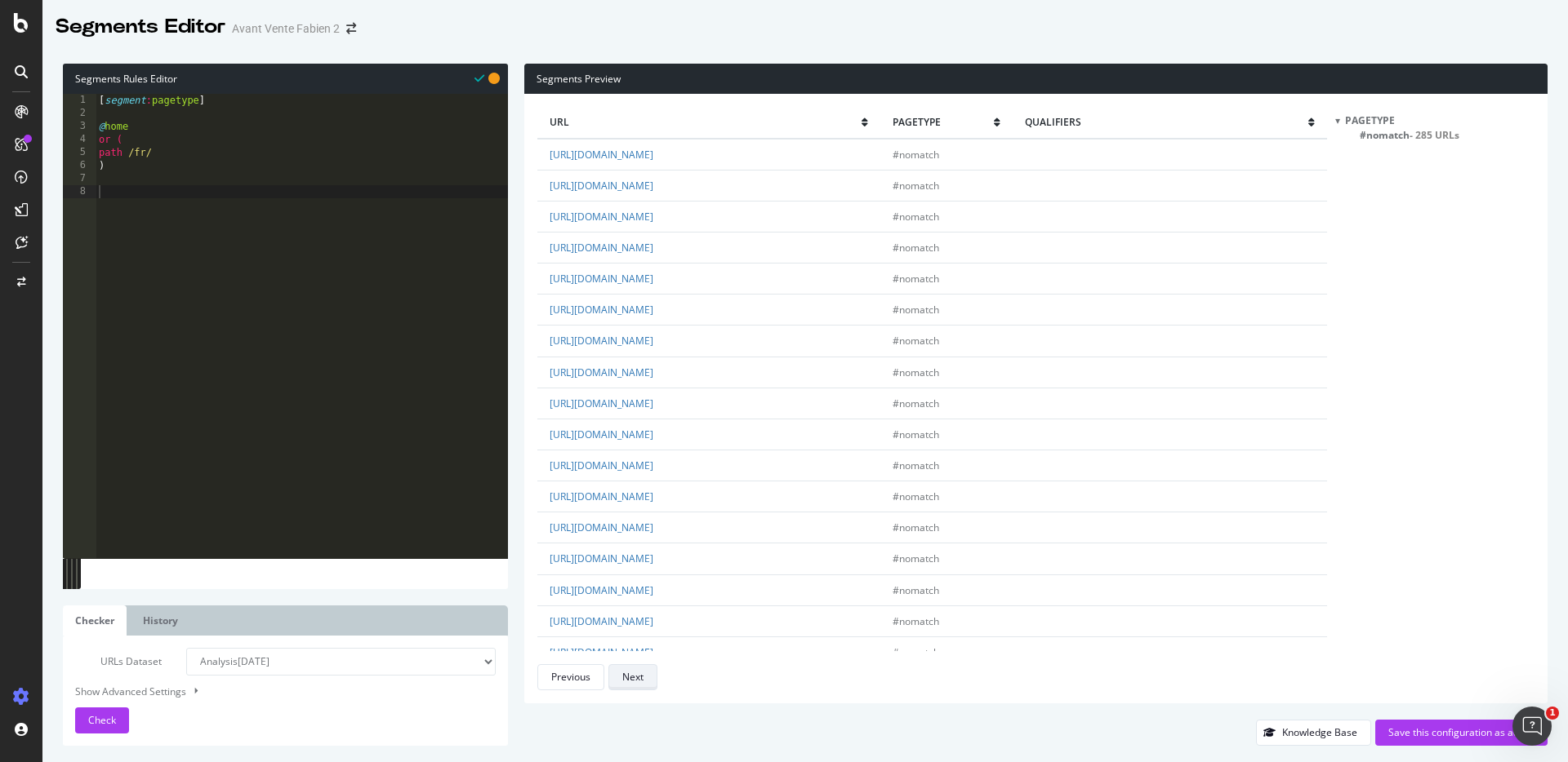
click at [651, 673] on button "Next" at bounding box center [632, 677] width 49 height 26
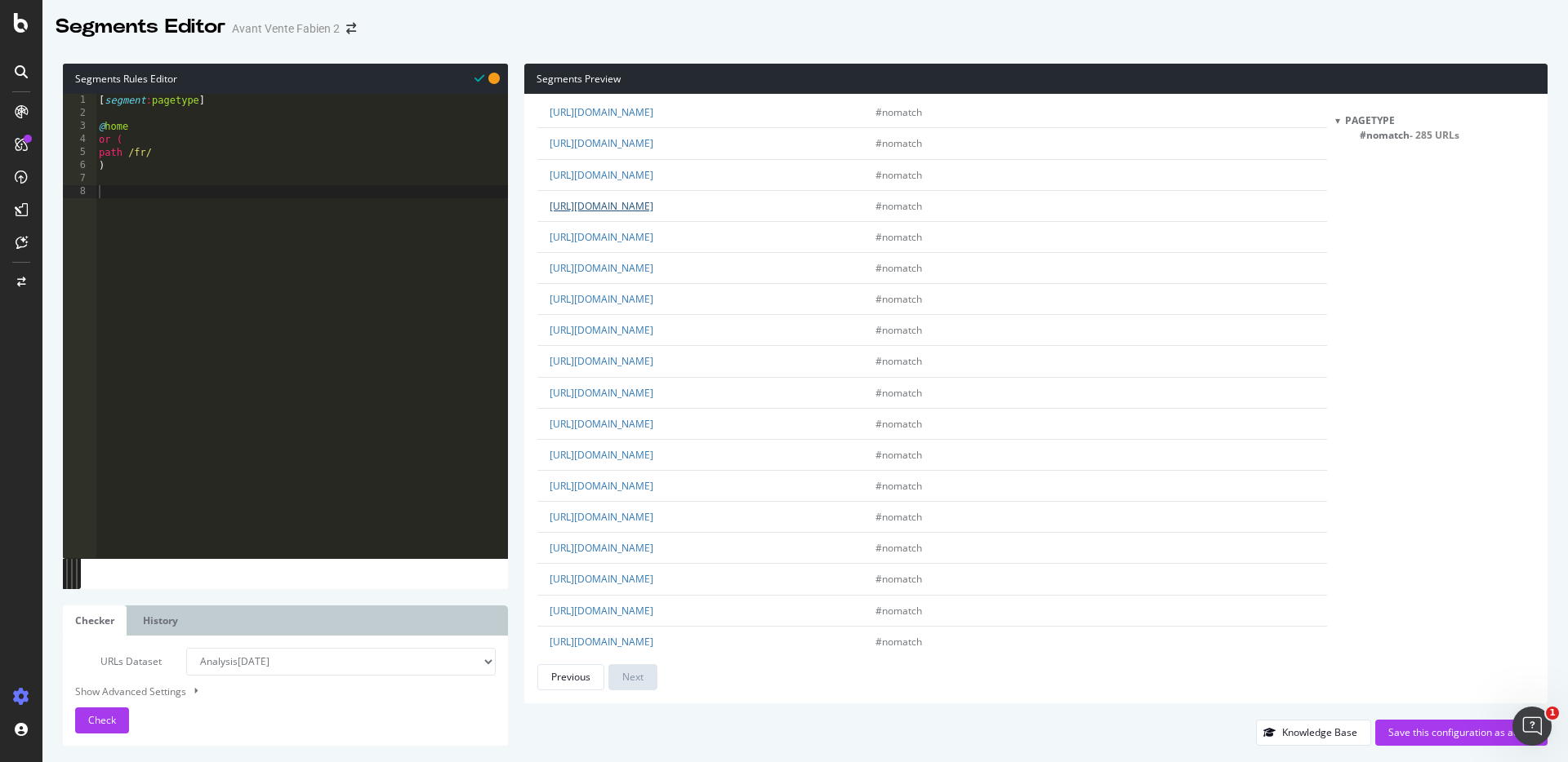
scroll to position [2177, 0]
